Goal: Task Accomplishment & Management: Complete application form

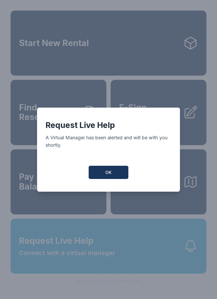
click at [116, 185] on div "Request Live Help A Virtual Manager has been alerted and will be with you short…" at bounding box center [108, 150] width 143 height 84
click at [113, 178] on button "OK" at bounding box center [109, 172] width 40 height 13
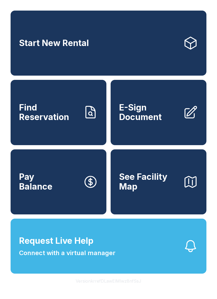
click at [116, 171] on button "See Facility Map" at bounding box center [158, 181] width 96 height 65
click at [193, 253] on icon "button" at bounding box center [190, 246] width 15 height 15
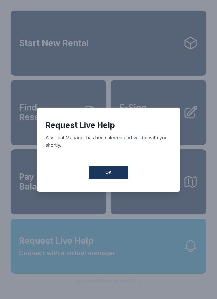
click at [108, 175] on span "OK" at bounding box center [108, 172] width 6 height 6
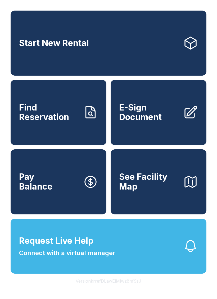
click at [163, 116] on span "E-Sign Document" at bounding box center [149, 112] width 60 height 19
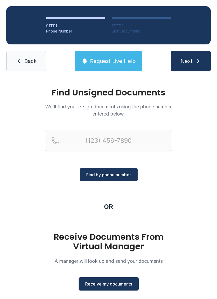
click at [107, 285] on span "Receive my documents" at bounding box center [108, 284] width 47 height 6
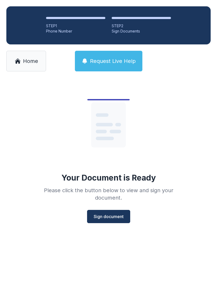
click at [120, 212] on button "Sign document" at bounding box center [108, 216] width 43 height 13
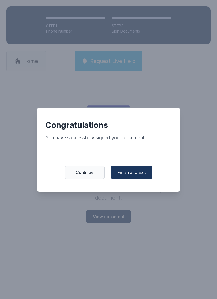
click at [137, 174] on span "Finish and Exit" at bounding box center [131, 172] width 28 height 6
